Goal: Task Accomplishment & Management: Use online tool/utility

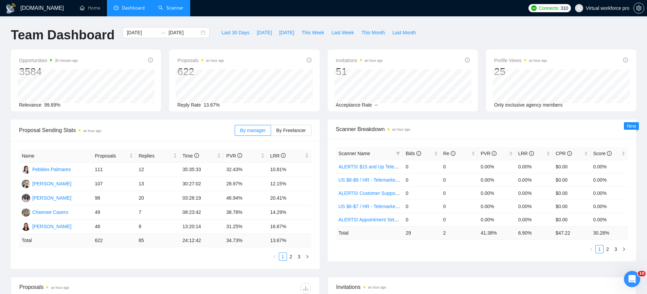
click at [162, 11] on link "Scanner" at bounding box center [170, 8] width 25 height 6
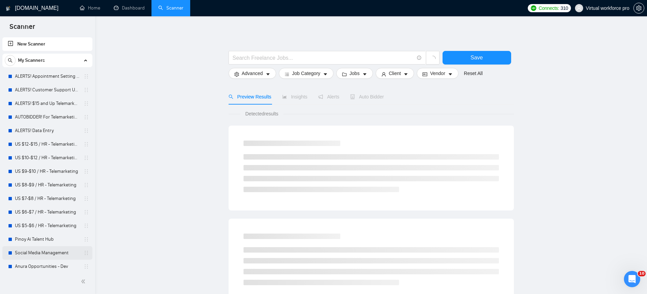
click at [47, 251] on link "Social Media Management" at bounding box center [47, 253] width 65 height 14
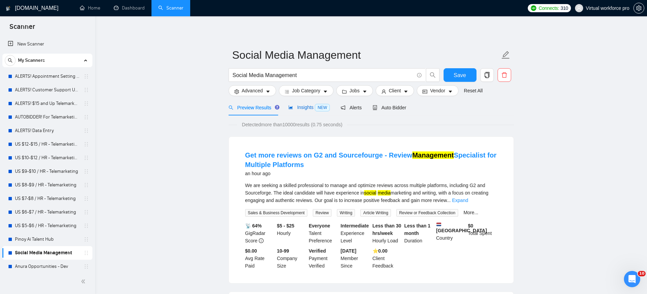
drag, startPoint x: 306, startPoint y: 110, endPoint x: 300, endPoint y: 118, distance: 9.4
click at [306, 110] on div "Insights NEW" at bounding box center [309, 108] width 41 height 8
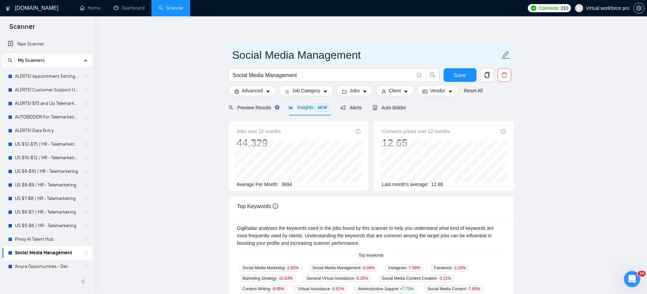
click at [365, 56] on input "Social Media Management" at bounding box center [366, 55] width 268 height 17
type input "Social Media Management Scanner"
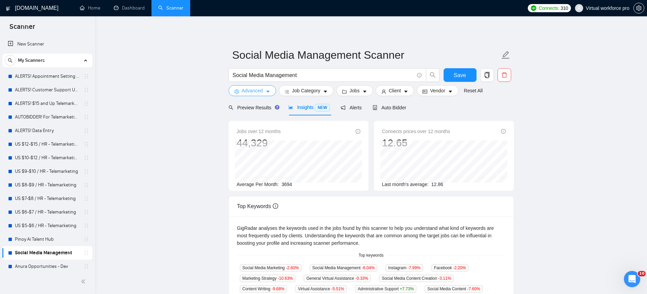
click at [269, 91] on icon "caret-down" at bounding box center [267, 92] width 3 height 2
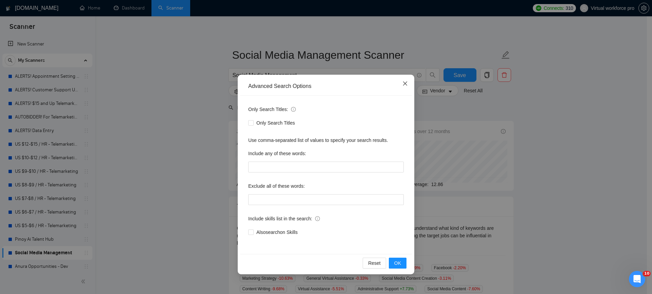
click at [401, 85] on span "Close" at bounding box center [405, 84] width 18 height 18
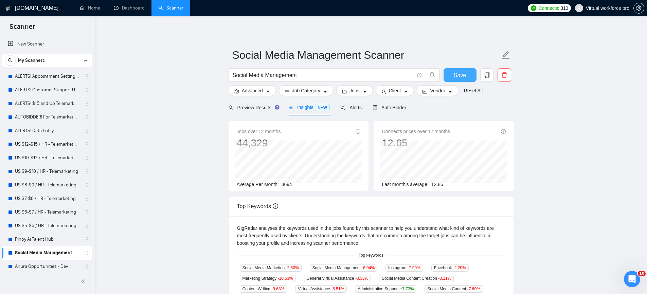
click at [457, 75] on span "Save" at bounding box center [460, 75] width 12 height 8
click at [256, 104] on div "Preview Results" at bounding box center [253, 107] width 49 height 7
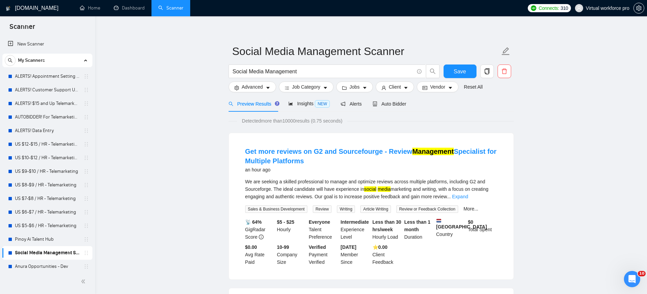
scroll to position [4, 0]
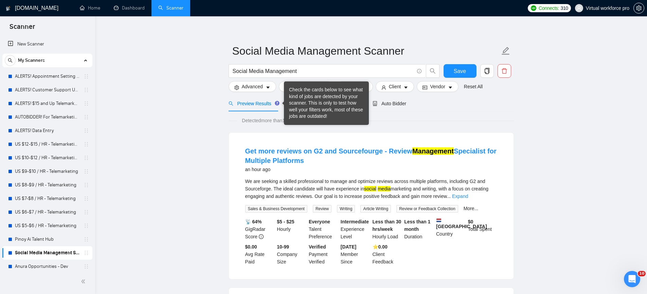
click at [301, 104] on div "Check the cards below to see what kind of jobs are detected by your scanner. Th…" at bounding box center [326, 103] width 75 height 33
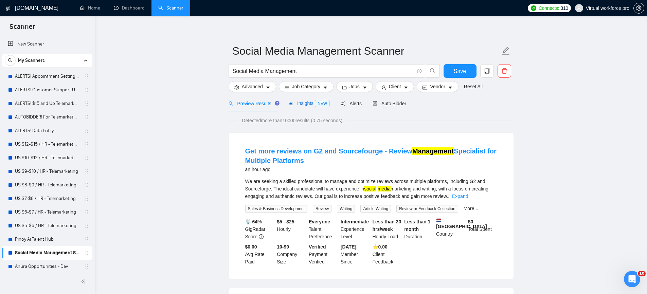
click at [299, 104] on span "Insights NEW" at bounding box center [309, 103] width 41 height 5
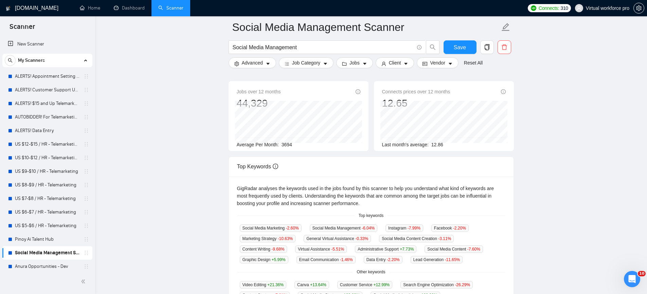
scroll to position [30, 0]
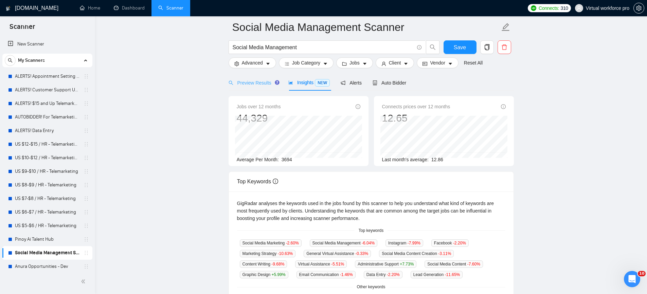
click at [246, 87] on div "Preview Results" at bounding box center [253, 83] width 49 height 16
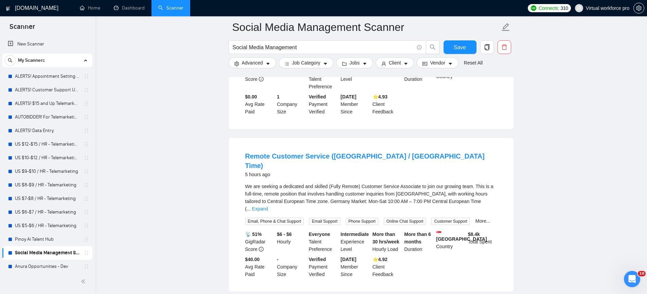
scroll to position [1398, 0]
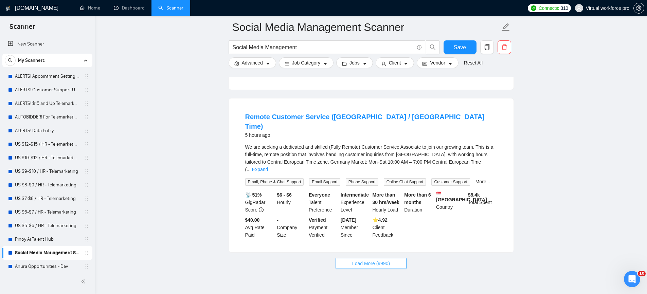
click at [376, 260] on button "Load More (9990)" at bounding box center [371, 263] width 71 height 11
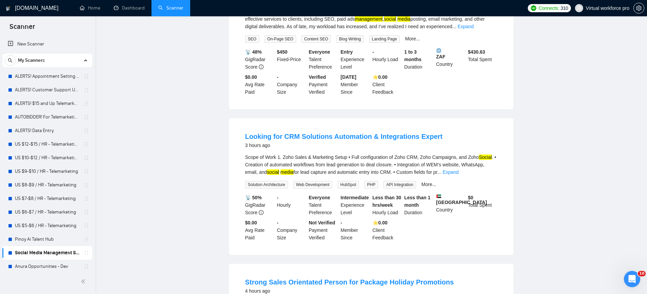
scroll to position [0, 0]
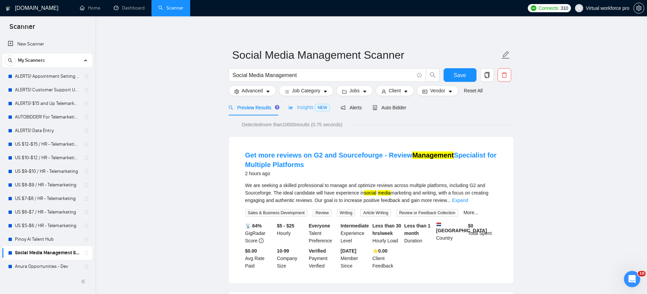
click at [307, 113] on div "Insights NEW" at bounding box center [309, 108] width 41 height 16
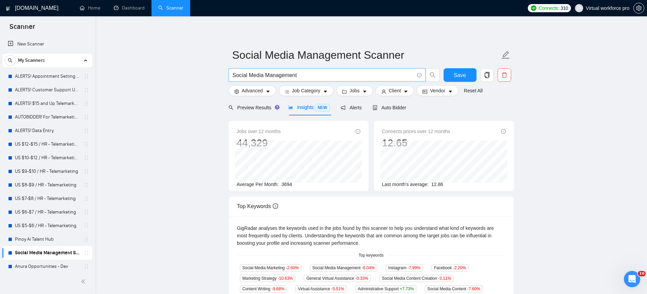
click at [304, 77] on input "Social Media Management" at bounding box center [323, 75] width 181 height 8
click at [315, 77] on input ""Social Media Management"" at bounding box center [323, 75] width 181 height 8
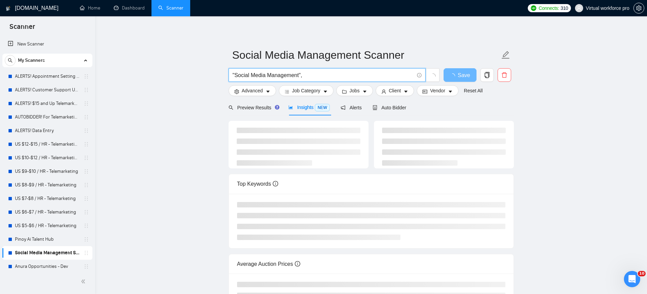
click at [294, 74] on input ""Social Media Management"," at bounding box center [323, 75] width 181 height 8
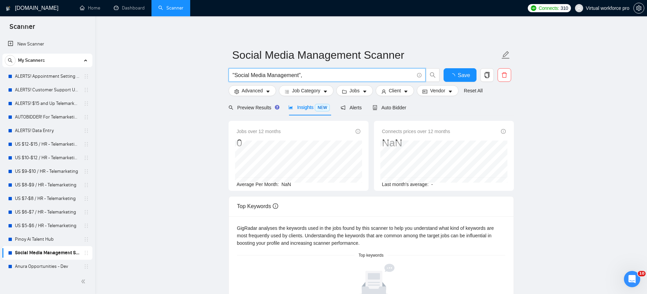
click at [294, 74] on input ""Social Media Management"," at bounding box center [323, 75] width 181 height 8
click at [330, 75] on input ""Social Media Marketing"," at bounding box center [323, 75] width 181 height 8
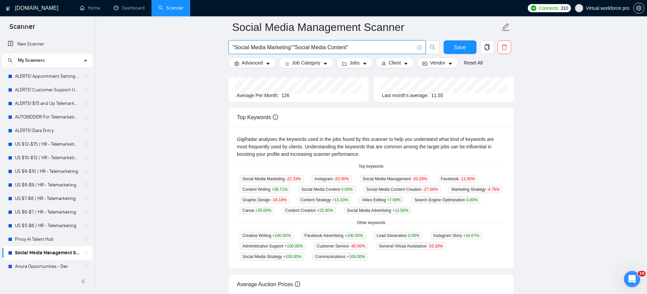
scroll to position [94, 0]
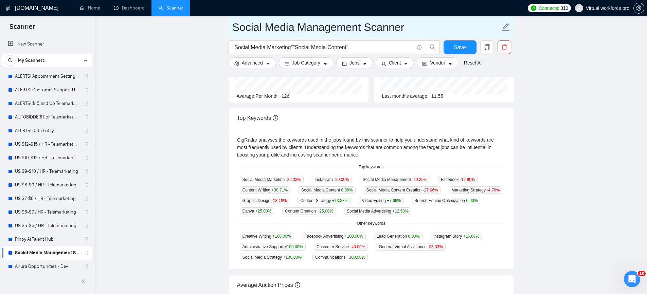
drag, startPoint x: 360, startPoint y: 29, endPoint x: 228, endPoint y: 24, distance: 131.9
click at [229, 24] on span "Social Media Management Scanner" at bounding box center [371, 26] width 285 height 21
click at [269, 45] on input ""Social Media Marketing""Social Media Content"" at bounding box center [323, 47] width 181 height 8
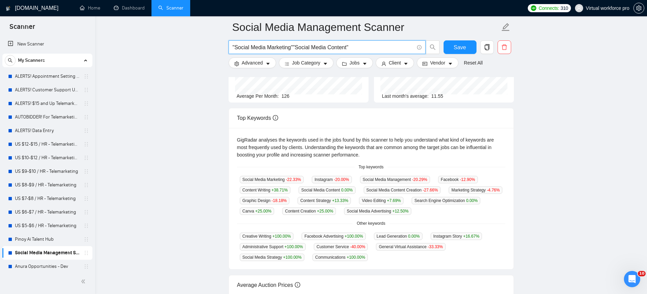
click at [269, 45] on input ""Social Media Marketing""Social Media Content"" at bounding box center [323, 47] width 181 height 8
paste input "Social Media Management"
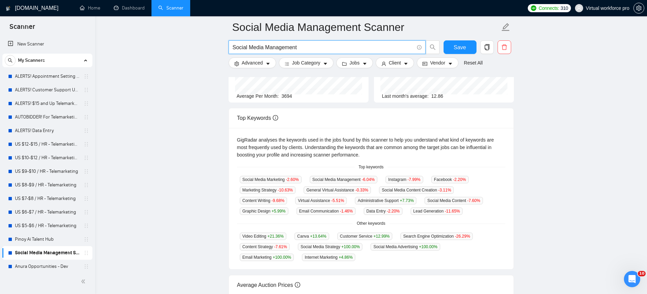
scroll to position [0, 0]
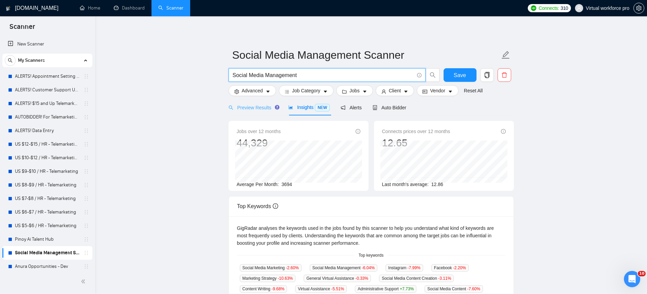
type input "Social Media Management"
click at [259, 112] on div "Preview Results" at bounding box center [253, 108] width 49 height 16
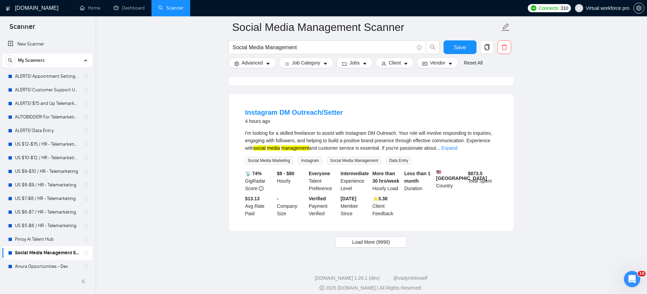
scroll to position [1400, 0]
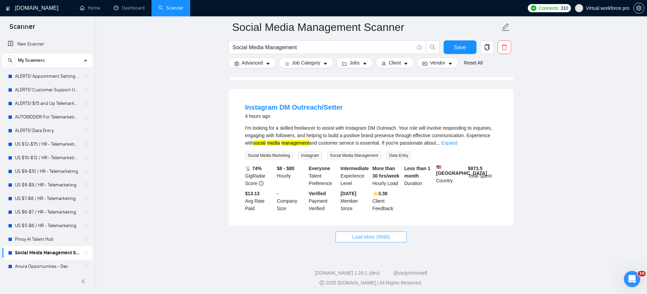
click at [357, 234] on span "Load More (9990)" at bounding box center [371, 236] width 38 height 7
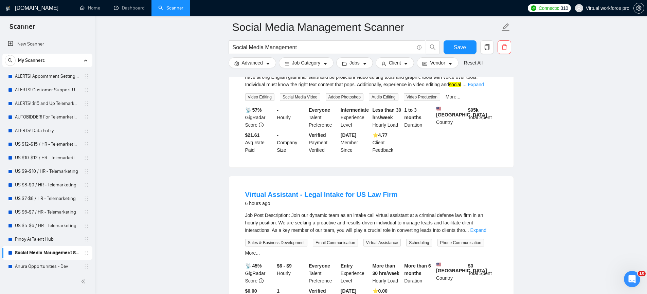
scroll to position [2114, 0]
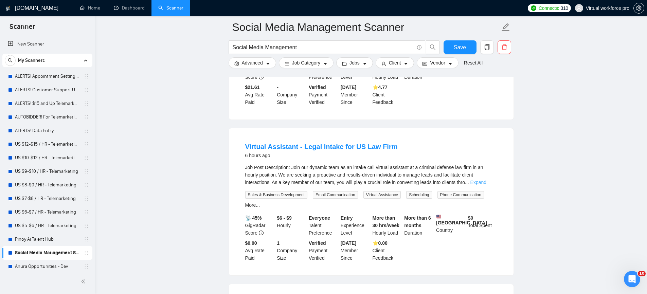
click at [483, 181] on link "Expand" at bounding box center [479, 182] width 16 height 5
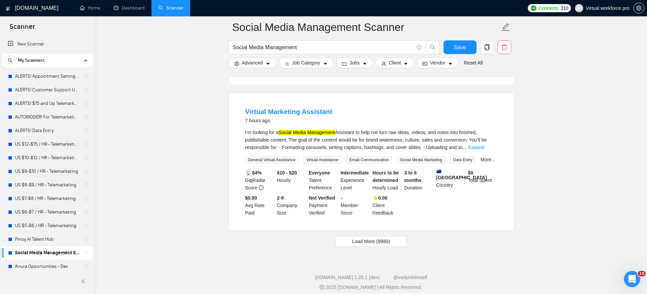
scroll to position [3063, 0]
click at [394, 247] on button "Load More (9980)" at bounding box center [371, 241] width 71 height 11
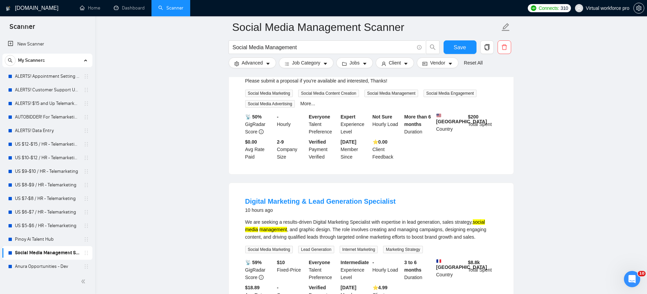
scroll to position [4016, 0]
